Goal: Obtain resource: Download file/media

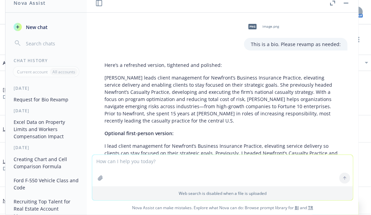
click at [347, 2] on button "button" at bounding box center [346, 3] width 8 height 8
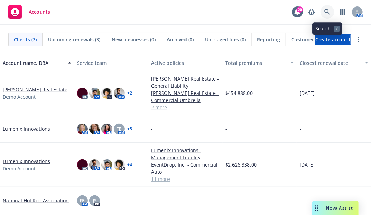
click at [329, 13] on icon at bounding box center [328, 12] width 6 height 6
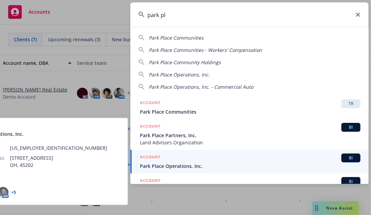
type input "park pl"
click at [269, 138] on span "Park Place Operations, Inc." at bounding box center [250, 165] width 221 height 7
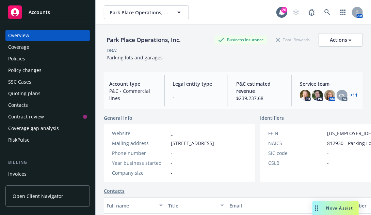
click at [36, 56] on div "Policies" at bounding box center [47, 58] width 79 height 11
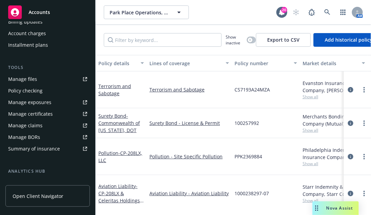
scroll to position [204, 0]
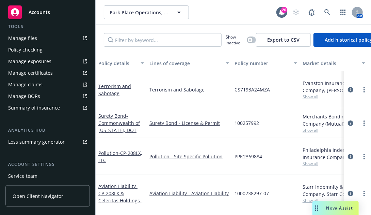
click at [320, 138] on div "Drag to move" at bounding box center [317, 208] width 9 height 14
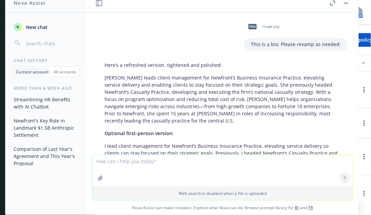
click at [63, 75] on div "All accounts" at bounding box center [65, 71] width 28 height 7
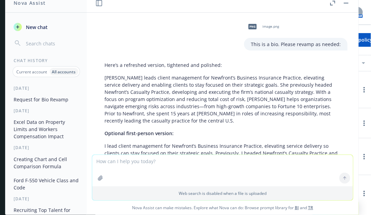
click at [58, 133] on button "Excel Data on Property Limits and Workers Compensation Impact" at bounding box center [46, 129] width 71 height 26
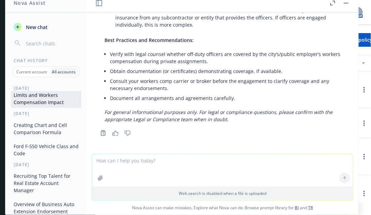
scroll to position [0, 0]
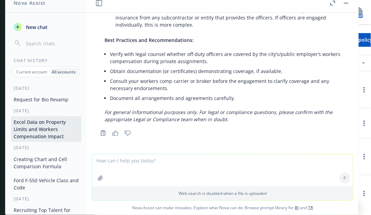
click at [44, 138] on button "Creating Chart and Cell Comparison Formula" at bounding box center [46, 162] width 71 height 18
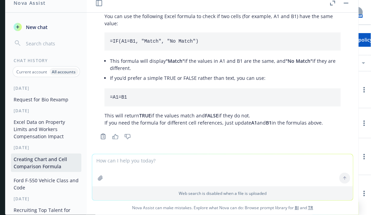
scroll to position [165, 0]
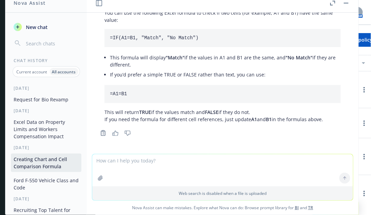
click at [43, 138] on button "Ford F-550 Vehicle Class and Code" at bounding box center [46, 183] width 71 height 18
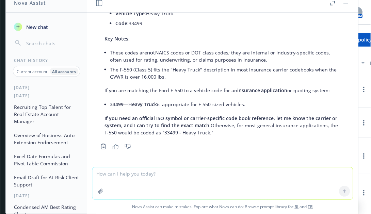
scroll to position [0, 0]
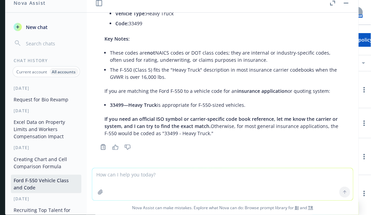
click at [51, 30] on button "New chat" at bounding box center [46, 27] width 71 height 12
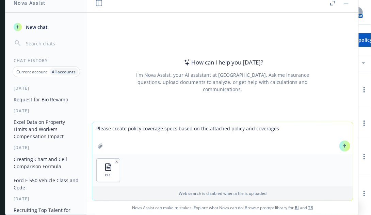
type textarea "Please create policy coverage specs based on the attached policy and coverages."
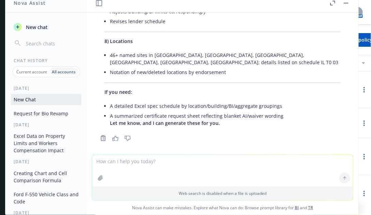
scroll to position [1007, 0]
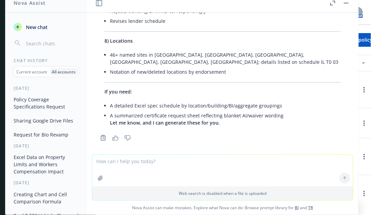
click at [177, 138] on textarea at bounding box center [222, 170] width 261 height 31
type textarea "I"
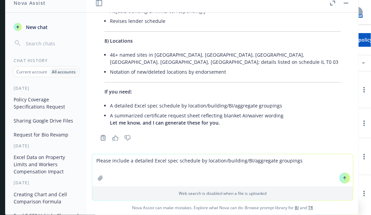
type textarea "Please include a detailed Excel spec schedule by location/building/BI/aggregate…"
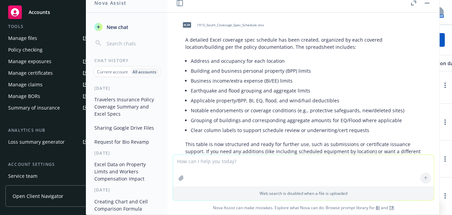
scroll to position [1137, 0]
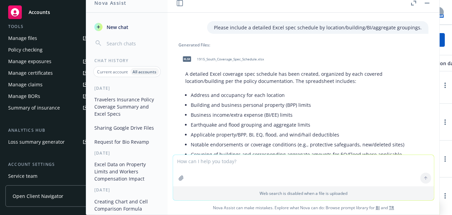
click at [249, 57] on span "1915_South_Coverage_Spec_Schedule.xlsx" at bounding box center [230, 59] width 67 height 4
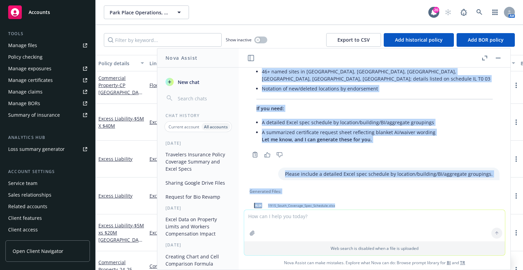
scroll to position [1048, 0]
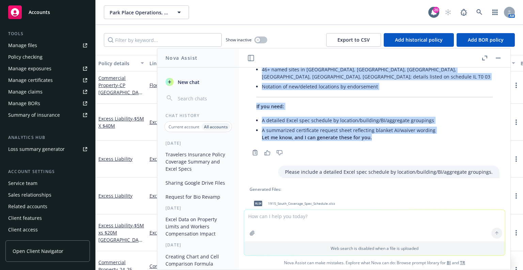
drag, startPoint x: 264, startPoint y: 108, endPoint x: 448, endPoint y: 132, distance: 185.8
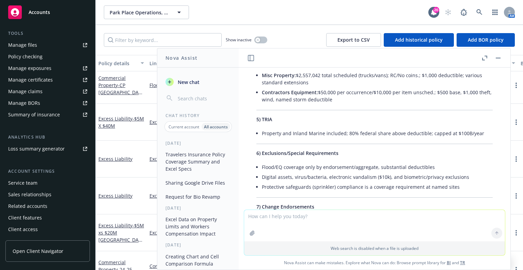
scroll to position [197, 0]
